Goal: Find specific page/section: Find specific page/section

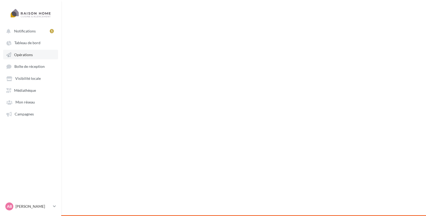
click at [24, 57] on span "Opérations" at bounding box center [23, 54] width 19 height 5
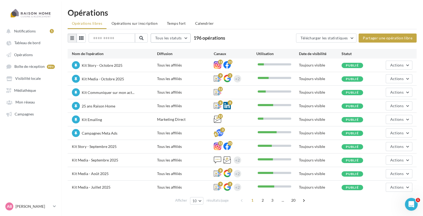
click at [172, 39] on span "Tous les statuts" at bounding box center [168, 38] width 27 height 5
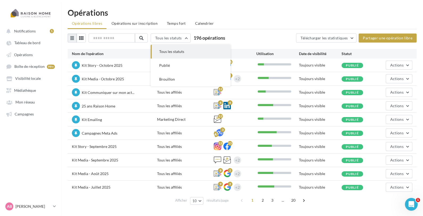
click at [291, 33] on div "Opérations Opérations libres Opérations sur inscription Temps fort Calendrier T…" at bounding box center [242, 109] width 362 height 200
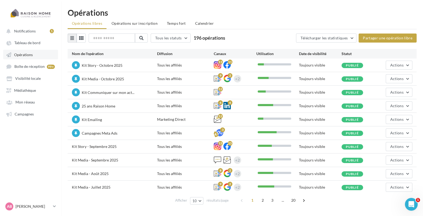
click at [19, 56] on span "Opérations" at bounding box center [23, 54] width 19 height 5
